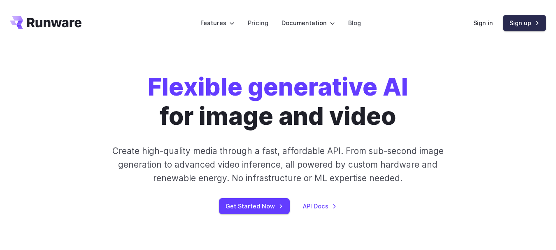
click at [512, 25] on link "Sign up" at bounding box center [524, 23] width 43 height 16
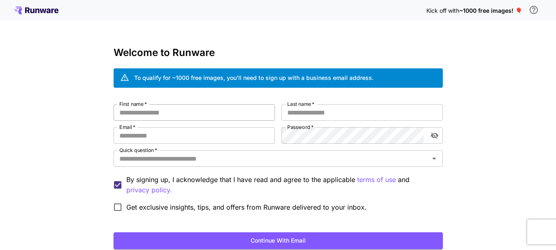
click at [185, 110] on input "First name   *" at bounding box center [194, 112] width 161 height 16
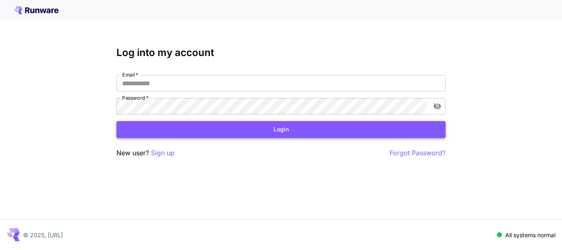
type input "**********"
click at [239, 136] on button "Login" at bounding box center [281, 129] width 329 height 17
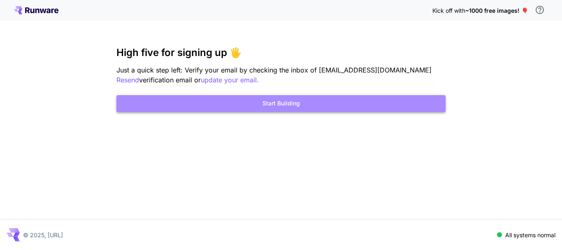
click at [281, 102] on button "Start Building" at bounding box center [281, 103] width 329 height 17
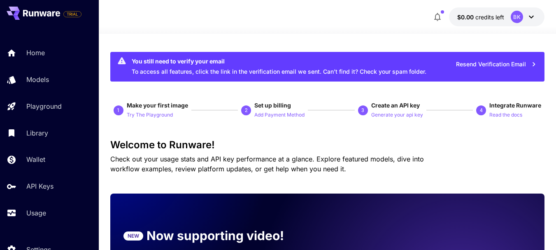
click at [496, 23] on button "$0.00 credits left BK" at bounding box center [497, 16] width 96 height 19
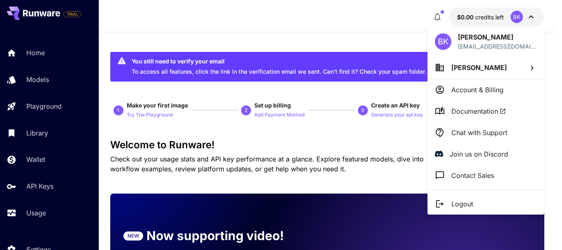
click at [377, 35] on div at bounding box center [281, 125] width 562 height 250
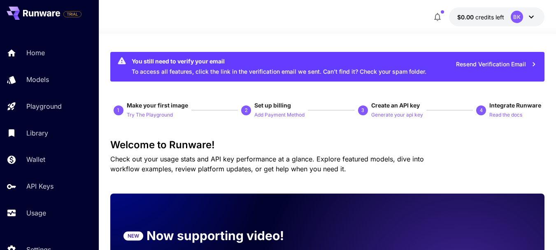
drag, startPoint x: 519, startPoint y: 8, endPoint x: 312, endPoint y: 26, distance: 208.2
click at [312, 26] on div at bounding box center [327, 29] width 457 height 10
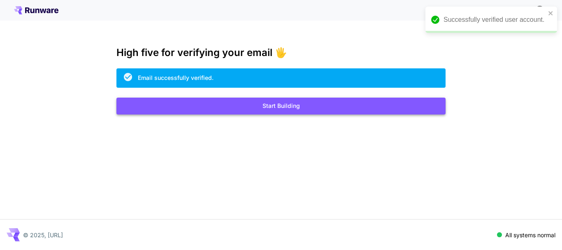
click at [272, 107] on button "Start Building" at bounding box center [281, 106] width 329 height 17
